Goal: Task Accomplishment & Management: Complete application form

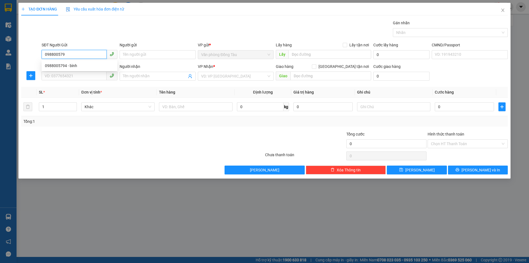
type input "0988005794"
click at [87, 69] on div "0988005794 - bình" at bounding box center [80, 65] width 76 height 9
type input "bình"
type input "0988005794"
click at [83, 73] on input "SĐT Người Nhận" at bounding box center [74, 75] width 65 height 9
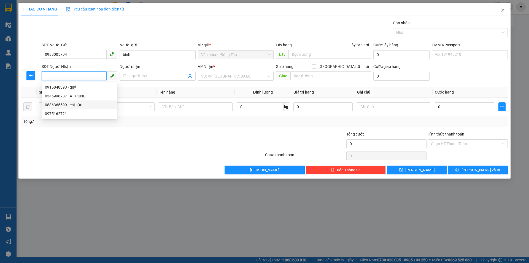
click at [82, 106] on div "0886365599 - chị hậu -" at bounding box center [79, 105] width 69 height 6
type input "0886365599"
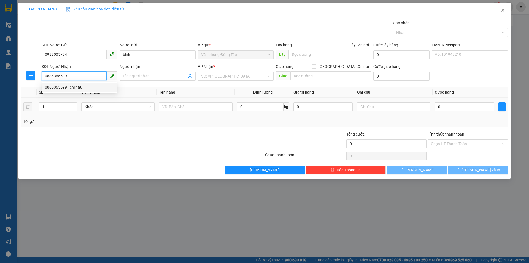
type input "chị hậu -"
type input "vpth"
type input "30.000"
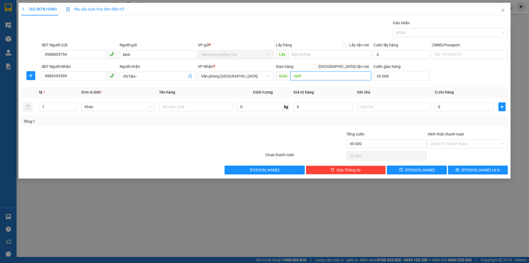
click at [323, 74] on input "vpth" at bounding box center [331, 75] width 81 height 9
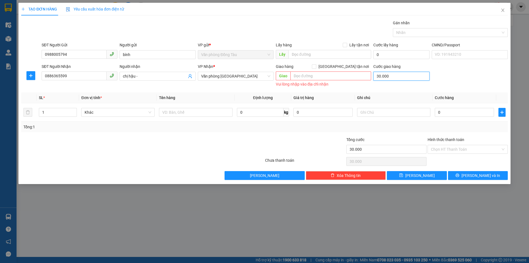
click at [395, 75] on input "30.000" at bounding box center [402, 76] width 56 height 9
type input "0"
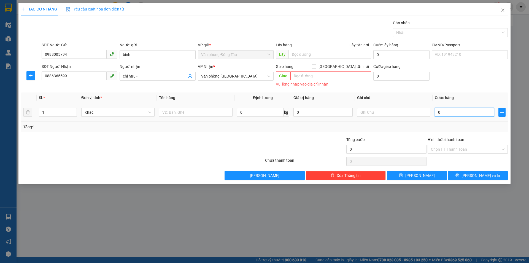
click at [444, 113] on input "0" at bounding box center [464, 112] width 59 height 9
type input "3"
type input "30"
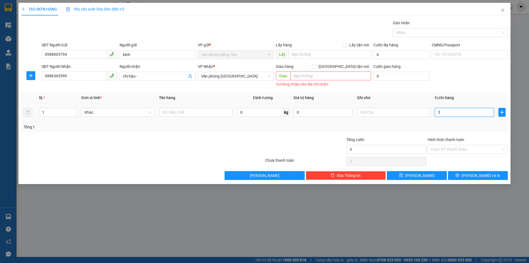
type input "30"
type input "300"
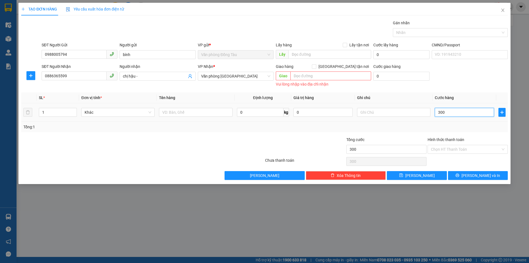
type input "3.000"
type input "30.000"
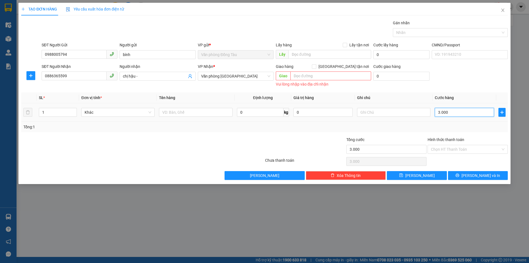
type input "30.000"
click at [480, 179] on button "[PERSON_NAME] và In" at bounding box center [478, 175] width 60 height 9
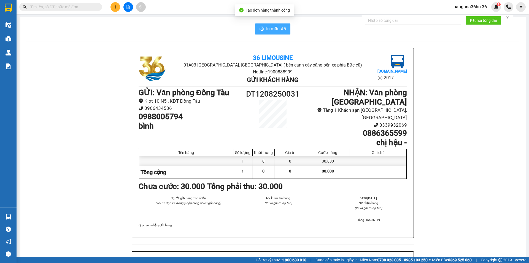
click at [259, 25] on button "In mẫu A5" at bounding box center [272, 28] width 35 height 11
